Goal: Navigation & Orientation: Find specific page/section

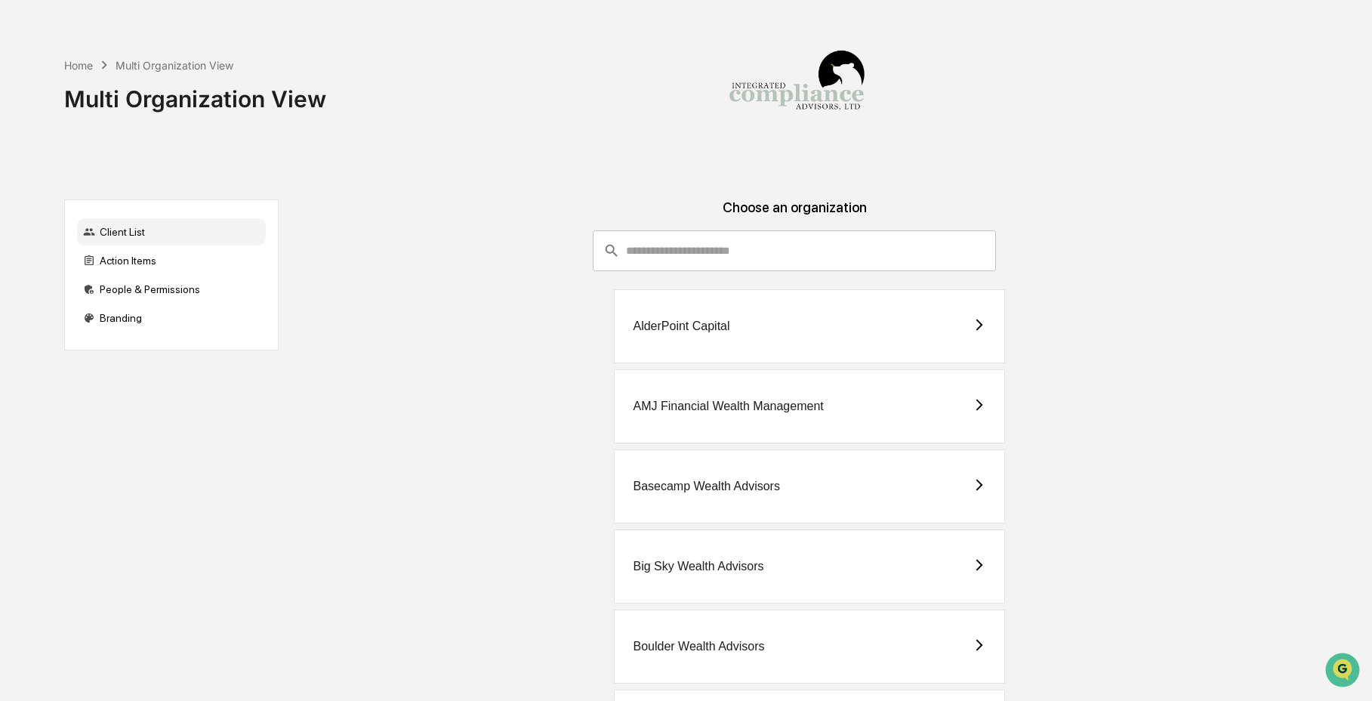
click at [779, 252] on input "consultant-dashboard__filter-organizations-search-bar" at bounding box center [811, 250] width 370 height 41
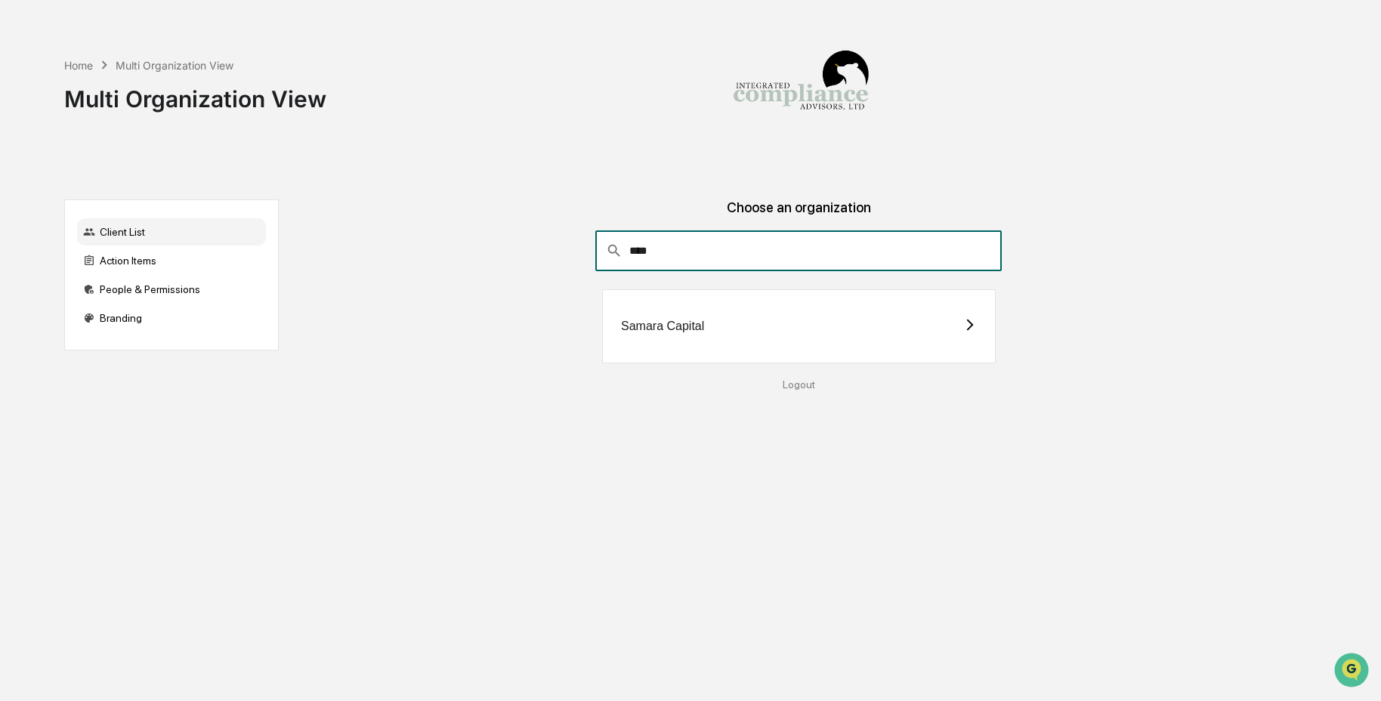
type input "****"
click at [655, 337] on div "Samara Capital" at bounding box center [799, 326] width 394 height 74
